Goal: Check status: Check status

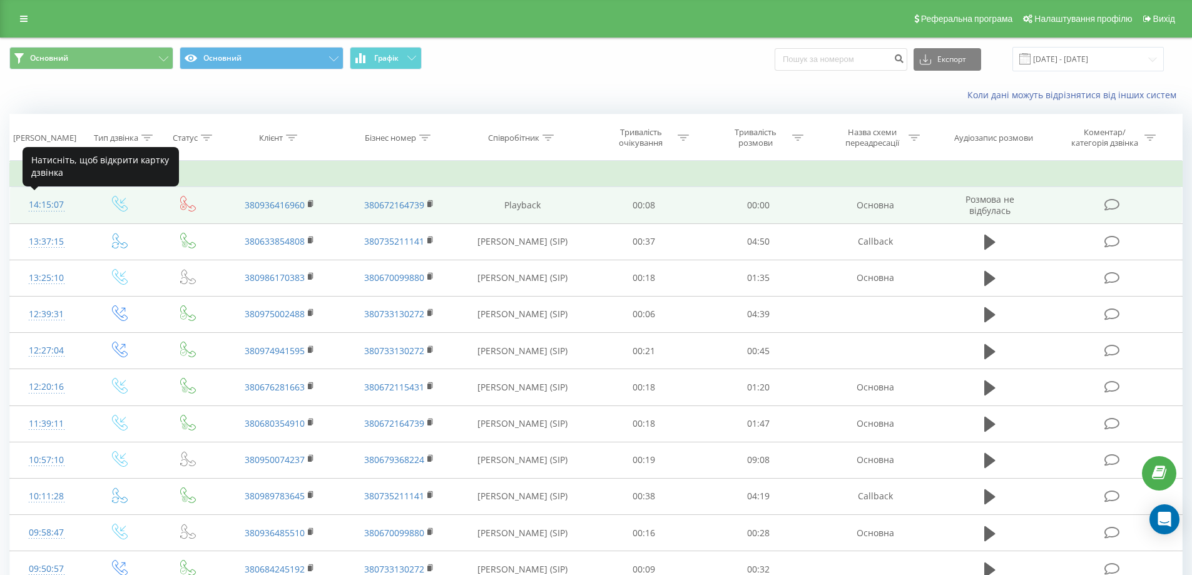
click at [48, 201] on div "14:15:07" at bounding box center [47, 205] width 48 height 24
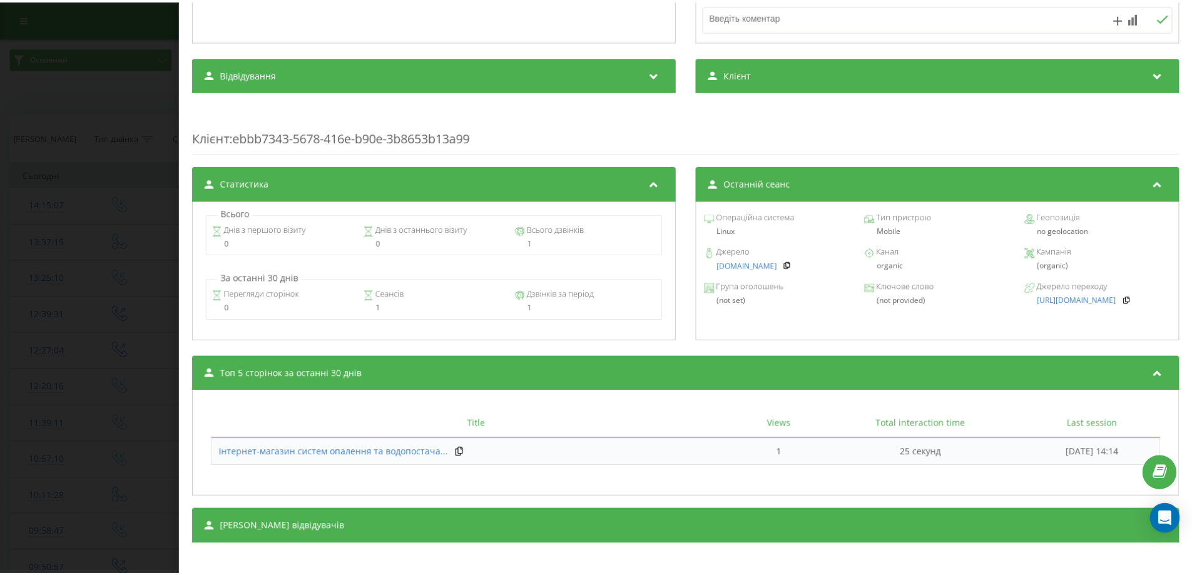
scroll to position [335, 0]
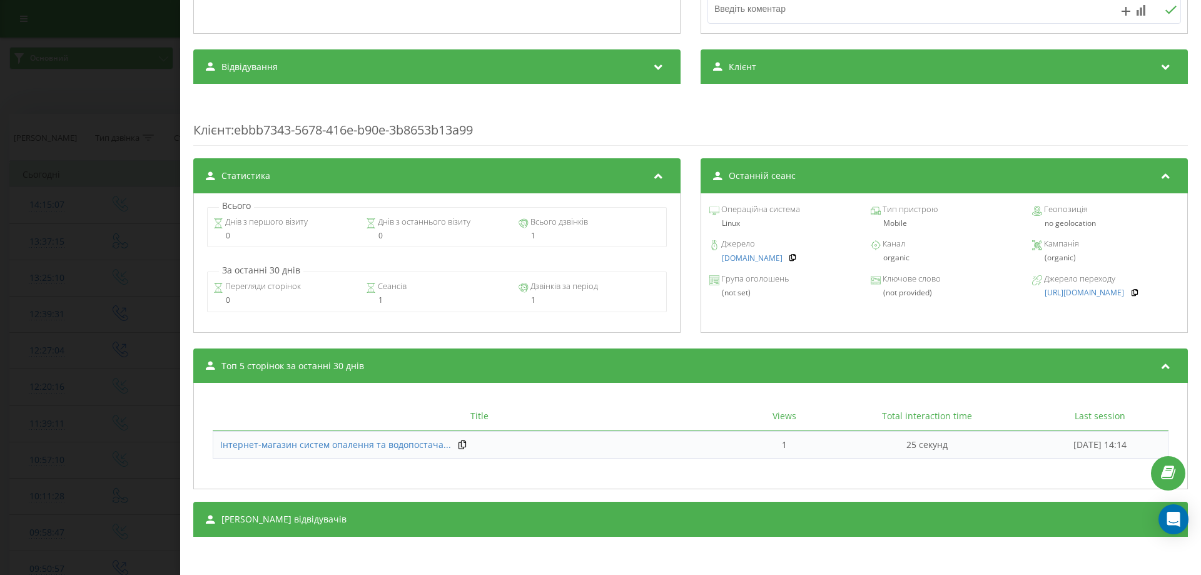
click at [98, 262] on div "Дзвінок : ua13_-1755688507.1448811 Транскрипція Для AI-аналізу майбутніх дзвінк…" at bounding box center [600, 287] width 1201 height 575
